Goal: Transaction & Acquisition: Book appointment/travel/reservation

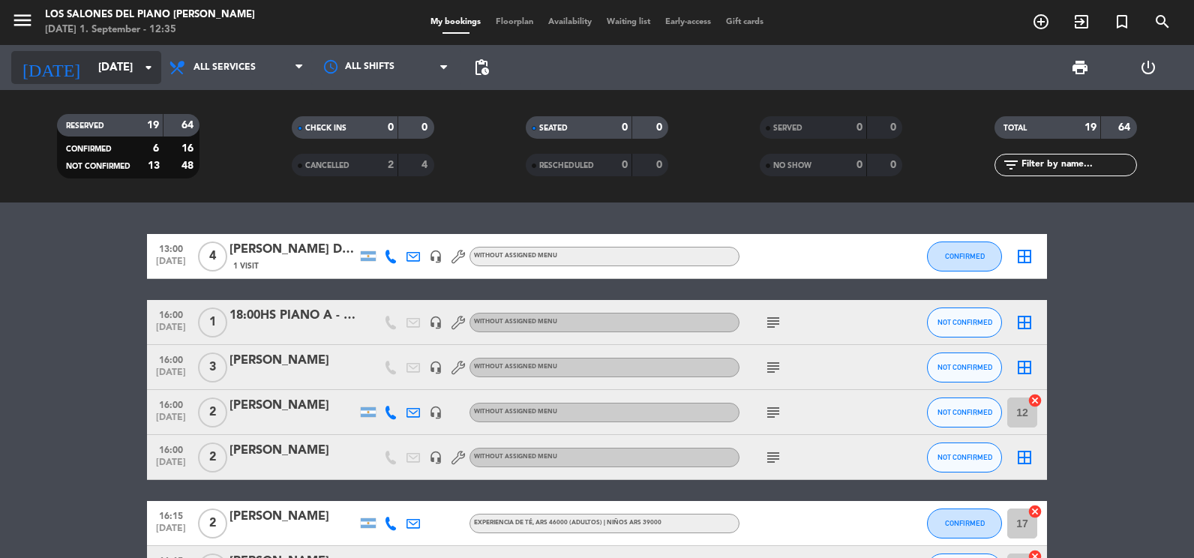
click at [97, 71] on input "[DATE]" at bounding box center [163, 68] width 144 height 28
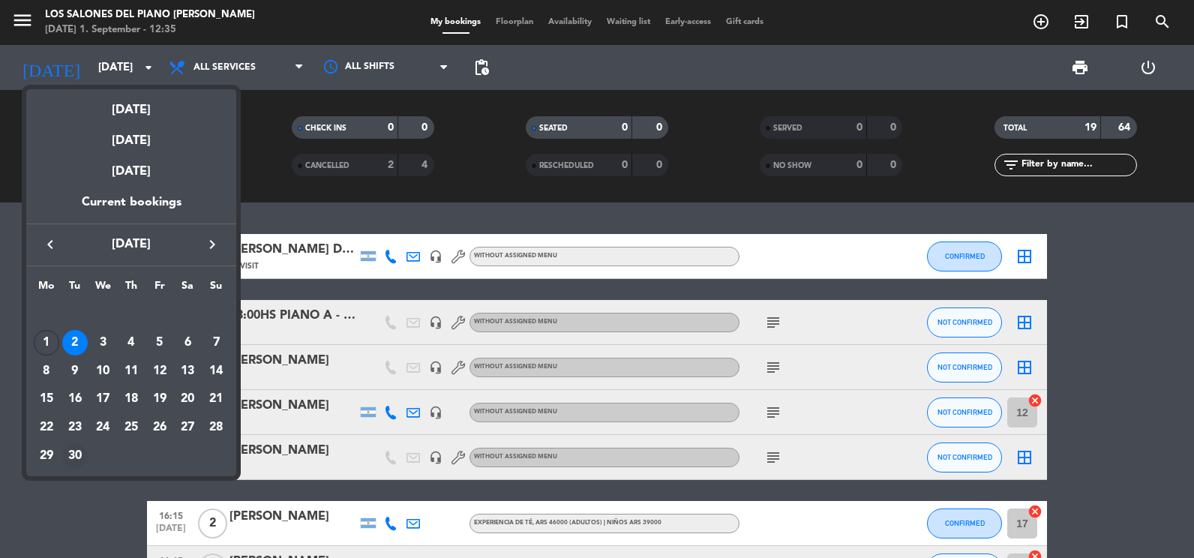
click at [78, 451] on div "30" at bounding box center [75, 456] width 26 height 26
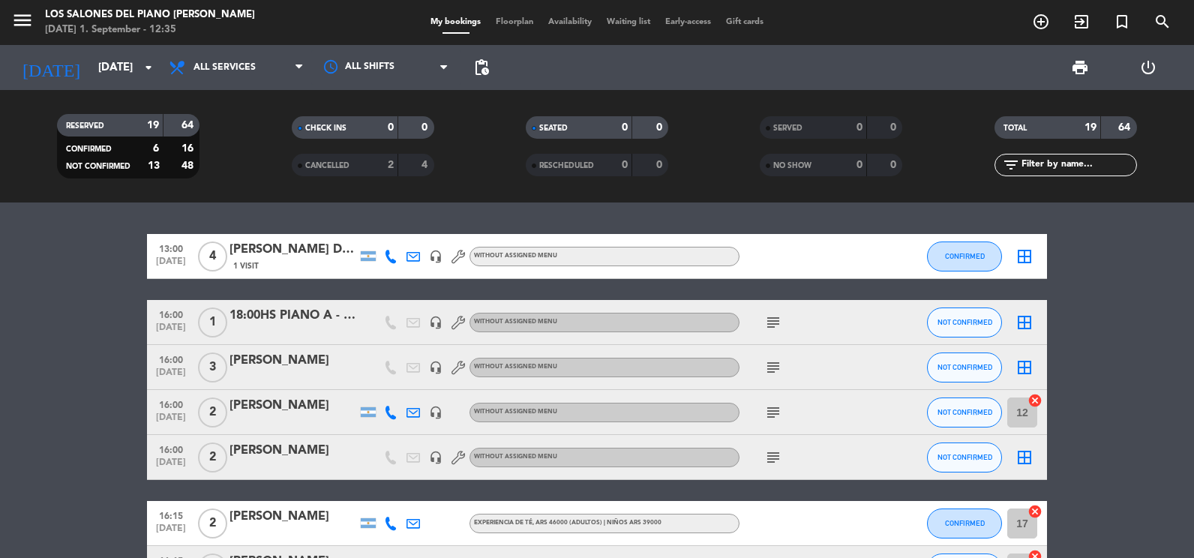
type input "[DATE]"
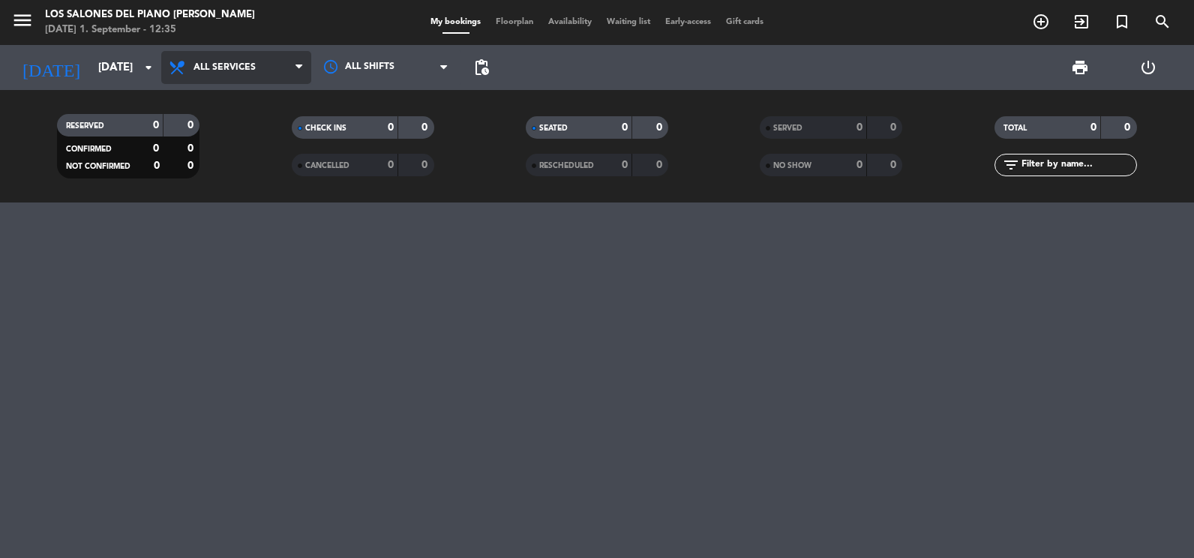
click at [227, 68] on span "All services" at bounding box center [225, 67] width 62 height 11
click at [218, 177] on div "menu Los Salones del Piano [PERSON_NAME] [DATE] 1. September - 12:35 My booking…" at bounding box center [597, 101] width 1194 height 203
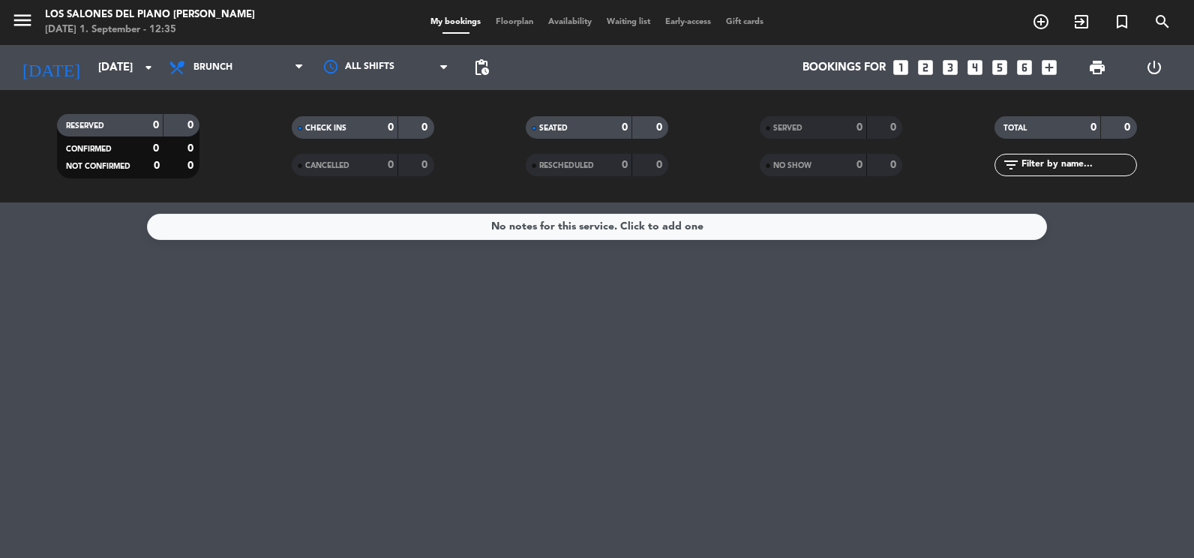
click at [902, 71] on icon "looks_one" at bounding box center [901, 68] width 20 height 20
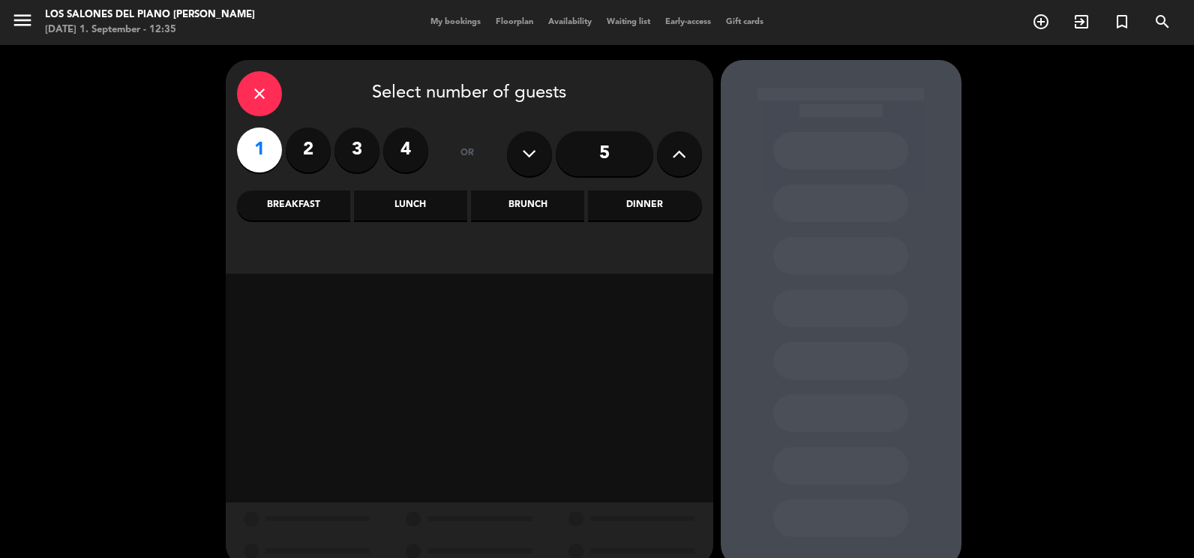
click at [528, 200] on div "Brunch" at bounding box center [527, 206] width 113 height 30
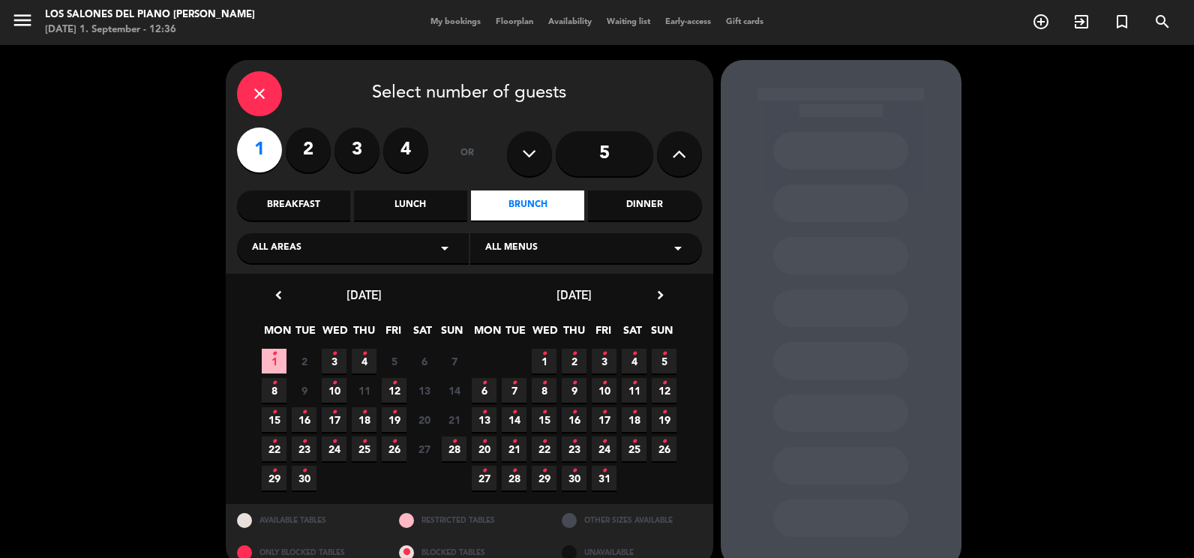
click at [298, 476] on span "30 •" at bounding box center [304, 478] width 25 height 25
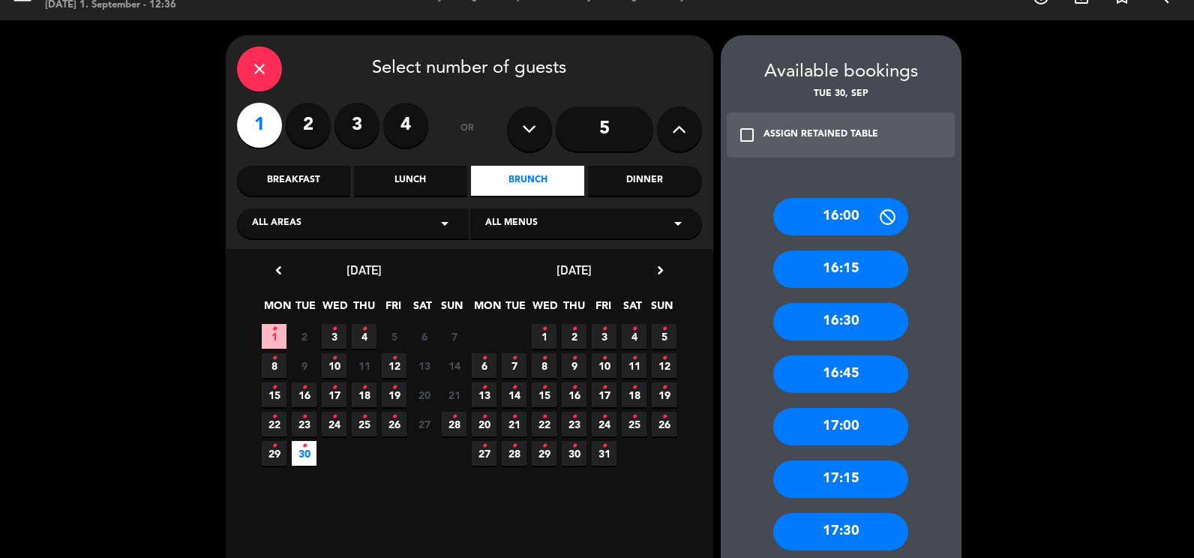
click at [414, 184] on div "Lunch" at bounding box center [410, 181] width 113 height 30
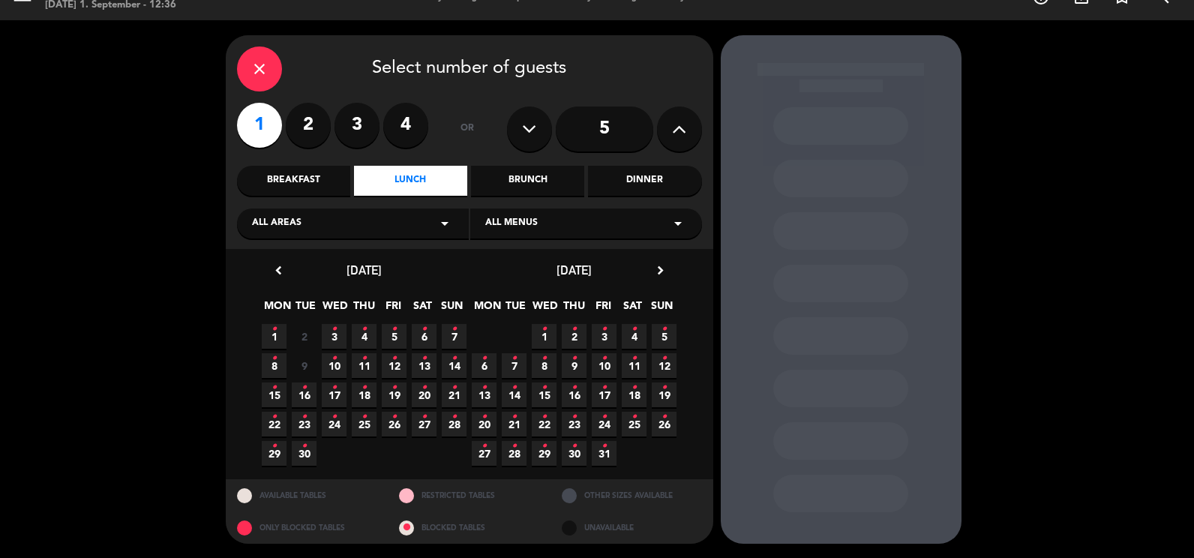
click at [304, 449] on icon "•" at bounding box center [304, 446] width 5 height 24
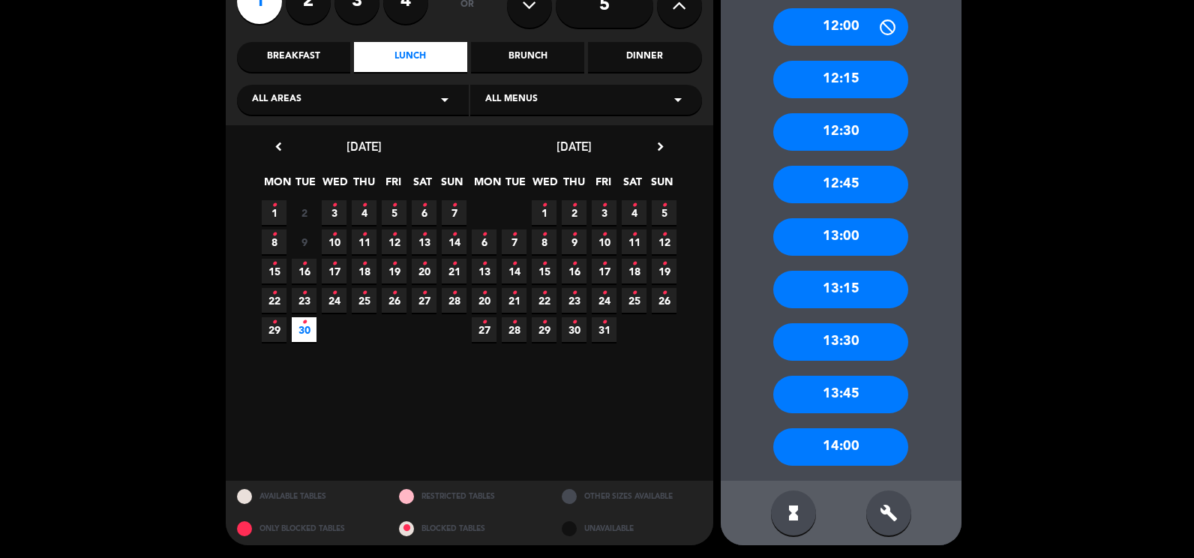
scroll to position [151, 0]
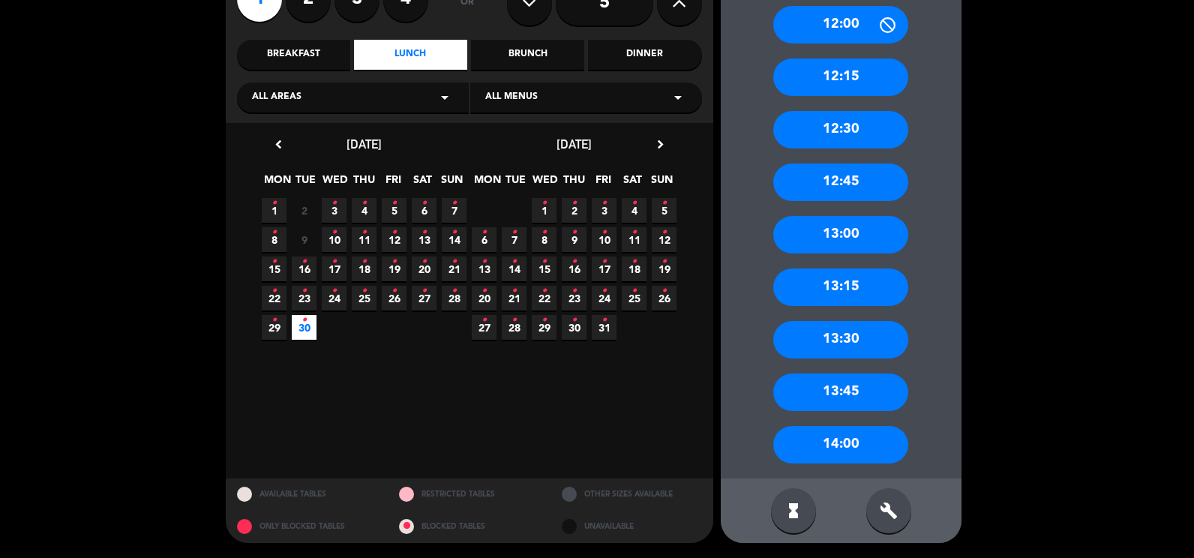
click at [825, 448] on div "14:00" at bounding box center [840, 445] width 135 height 38
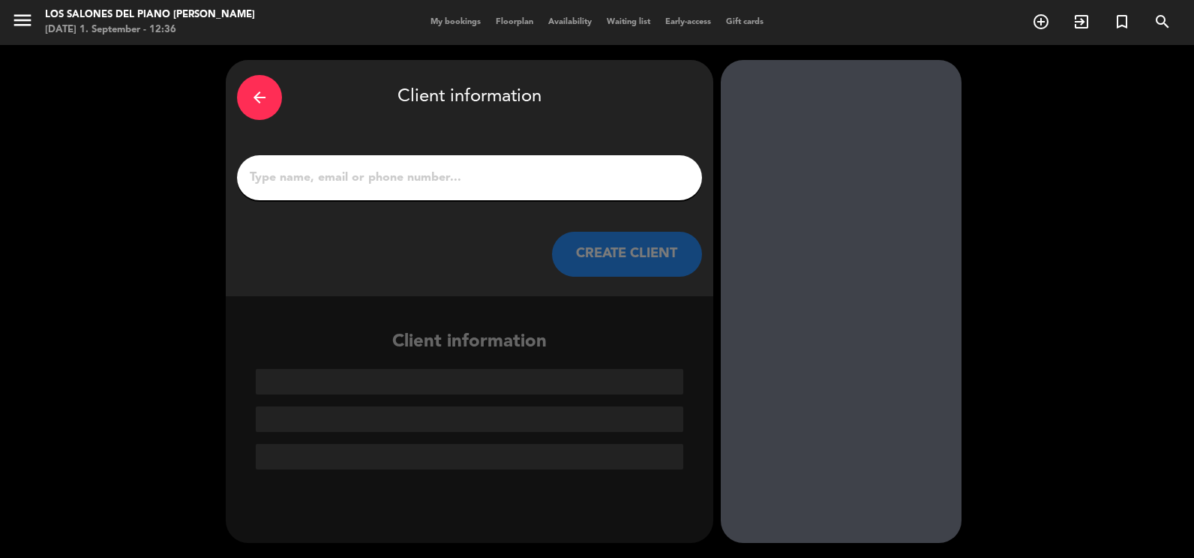
scroll to position [0, 0]
click at [383, 173] on input "1" at bounding box center [469, 177] width 443 height 21
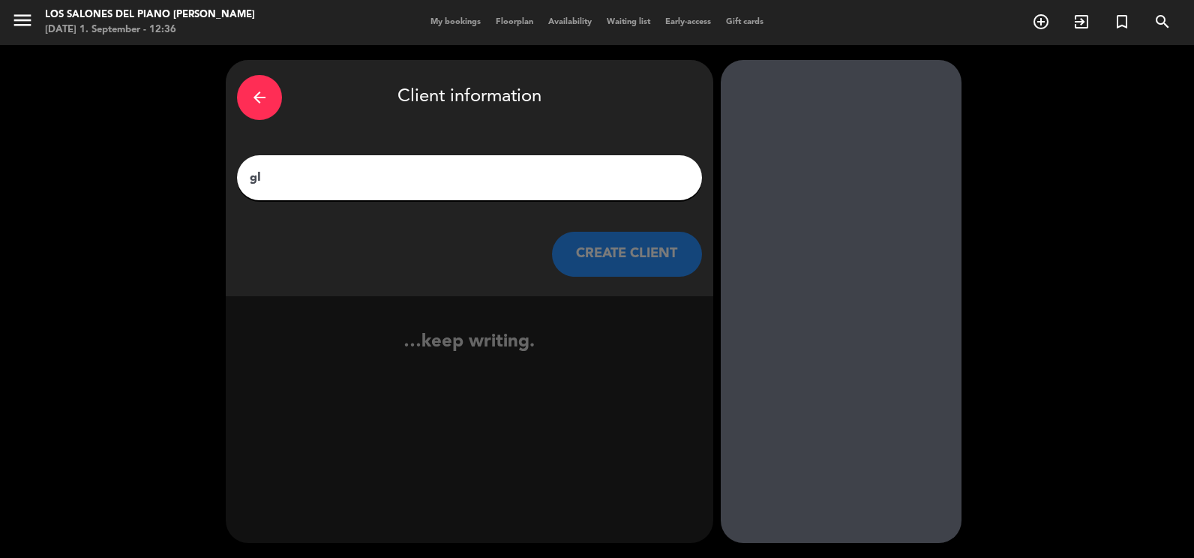
type input "g"
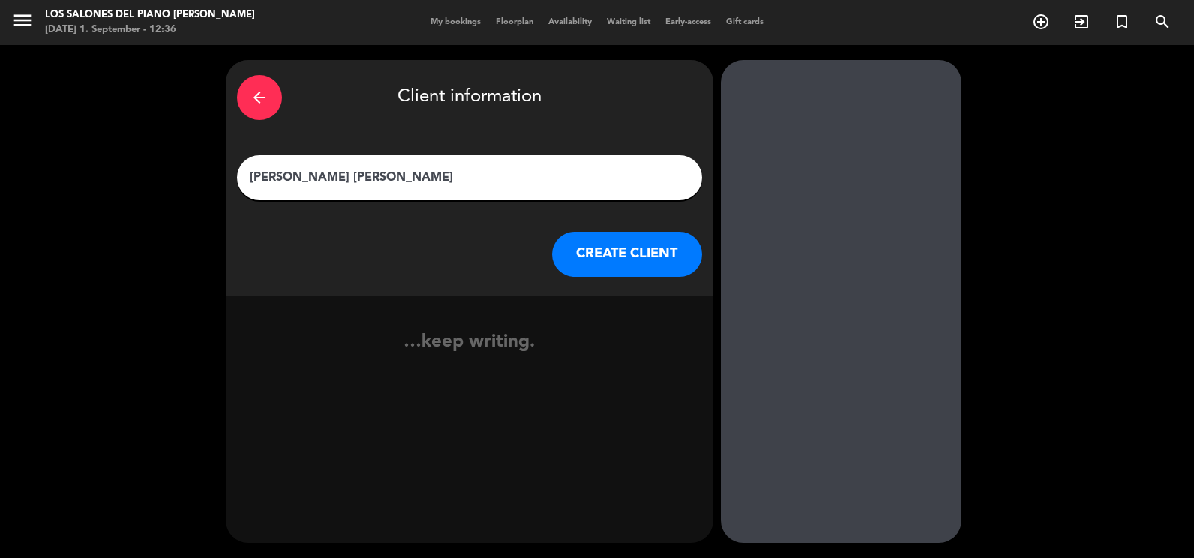
type input "[PERSON_NAME] [PERSON_NAME]"
click at [593, 248] on button "CREATE CLIENT" at bounding box center [627, 254] width 150 height 45
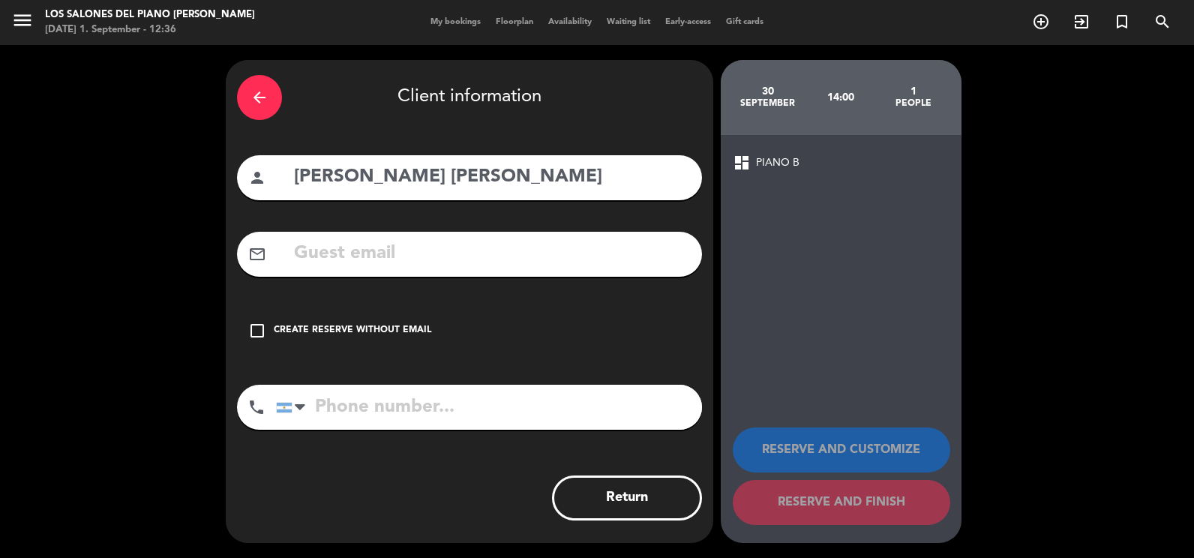
click at [344, 328] on div "Create reserve without email" at bounding box center [353, 330] width 158 height 15
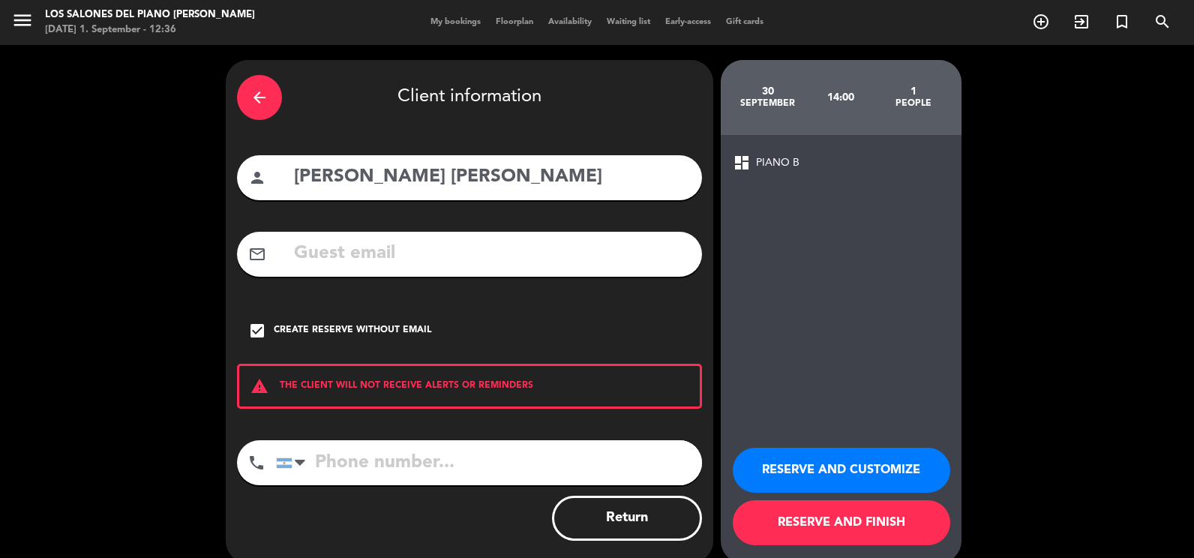
click at [366, 456] on input "tel" at bounding box center [489, 462] width 426 height 45
paste input "Código Bigbox: YGSCWMRZ"
type input "Código Bigbox: YGSCWMRZ"
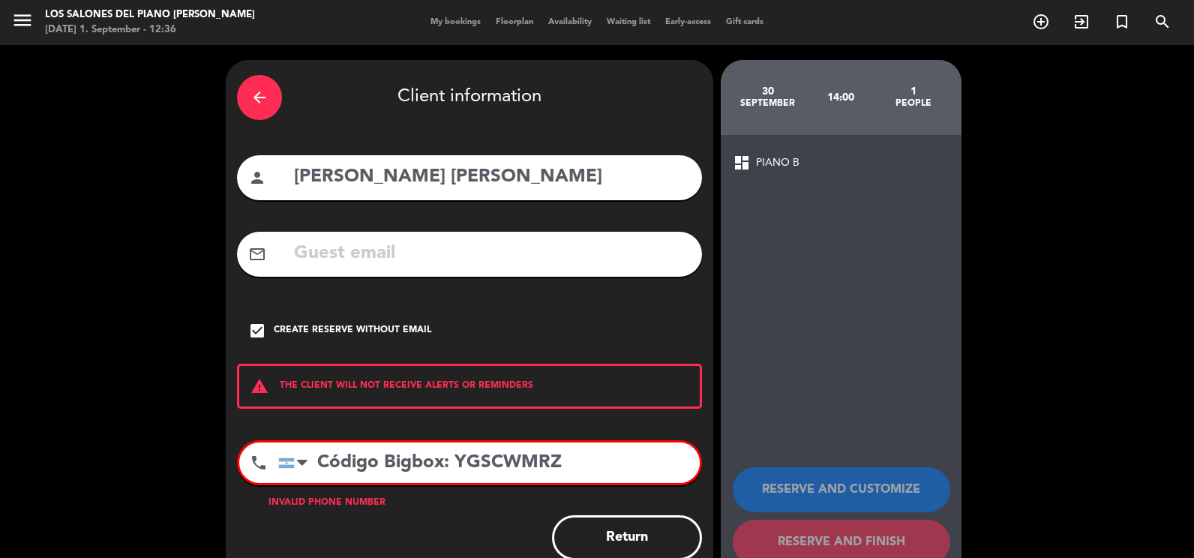
drag, startPoint x: 565, startPoint y: 465, endPoint x: 173, endPoint y: 461, distance: 391.6
click at [182, 461] on div "arrow_back Client information person [PERSON_NAME] [PERSON_NAME] mail_outline c…" at bounding box center [597, 321] width 1194 height 553
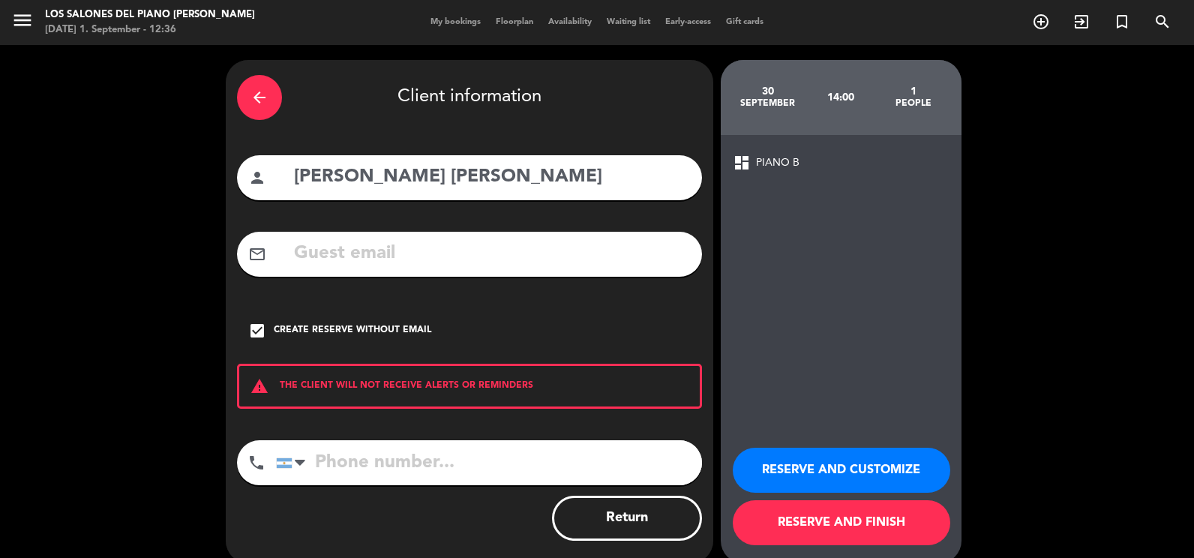
click at [902, 464] on button "RESERVE AND CUSTOMIZE" at bounding box center [842, 470] width 218 height 45
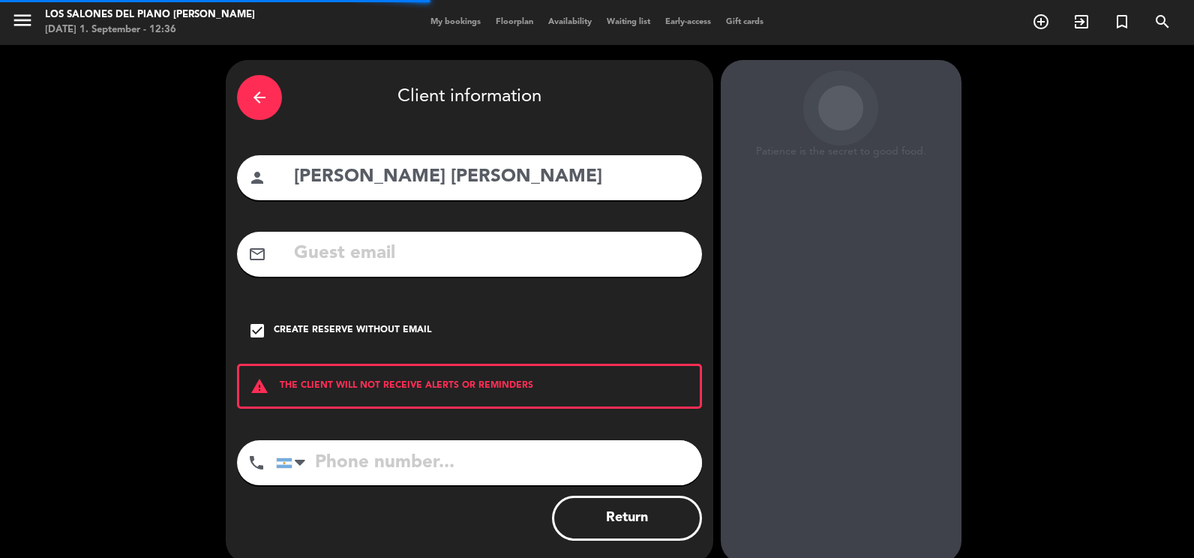
scroll to position [42, 0]
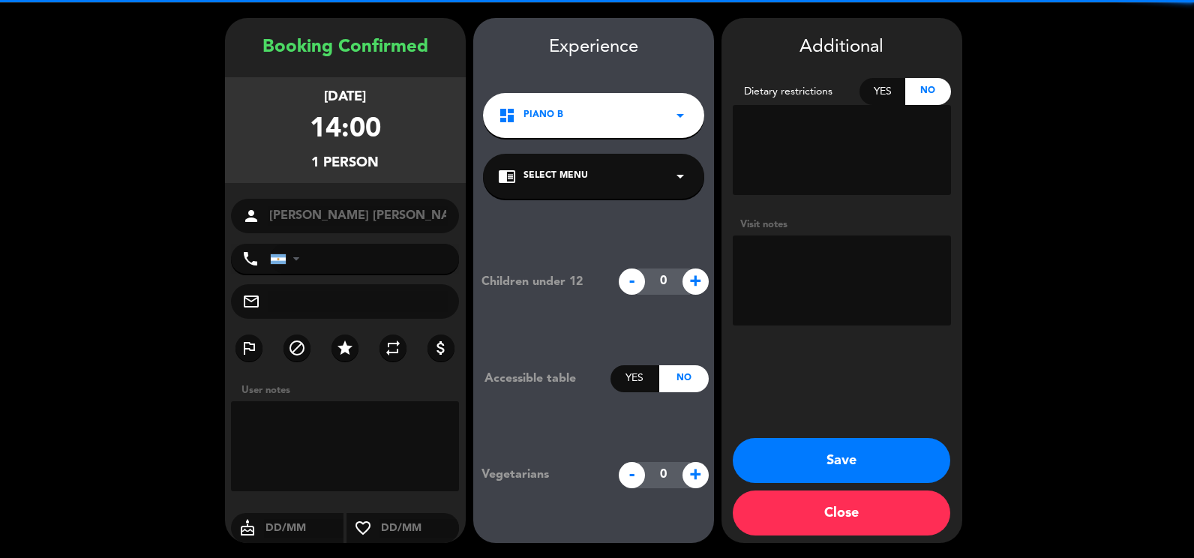
click at [803, 259] on textarea at bounding box center [842, 281] width 218 height 90
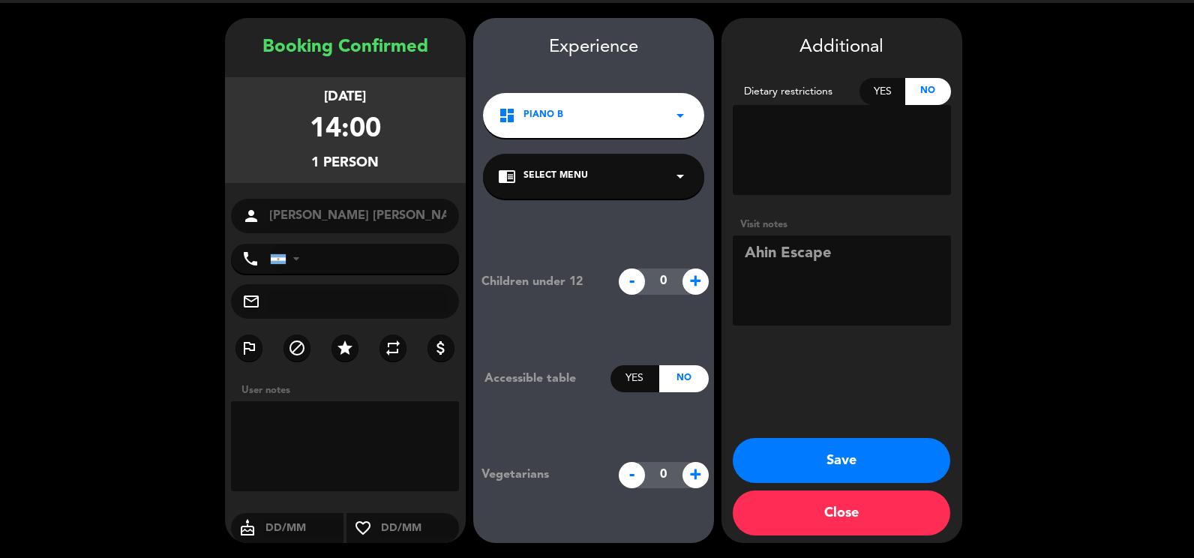
type textarea "Ahin Escape"
click at [838, 453] on button "Save" at bounding box center [842, 460] width 218 height 45
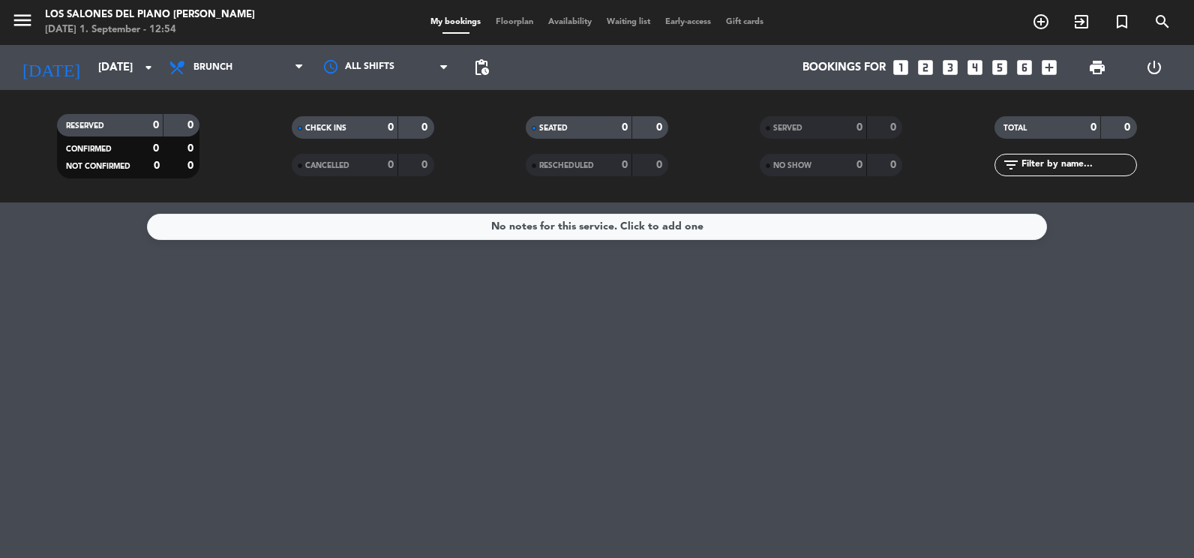
click at [1037, 448] on div "No notes for this service. Click to add one" at bounding box center [597, 381] width 1194 height 356
